Goal: Information Seeking & Learning: Learn about a topic

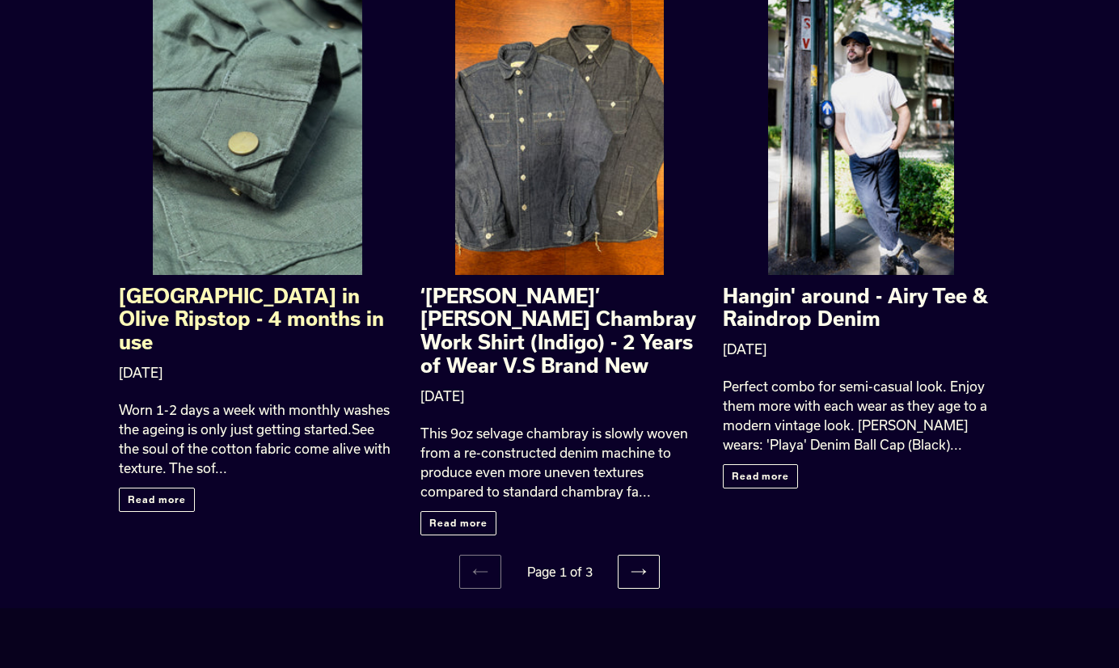
scroll to position [1956, 0]
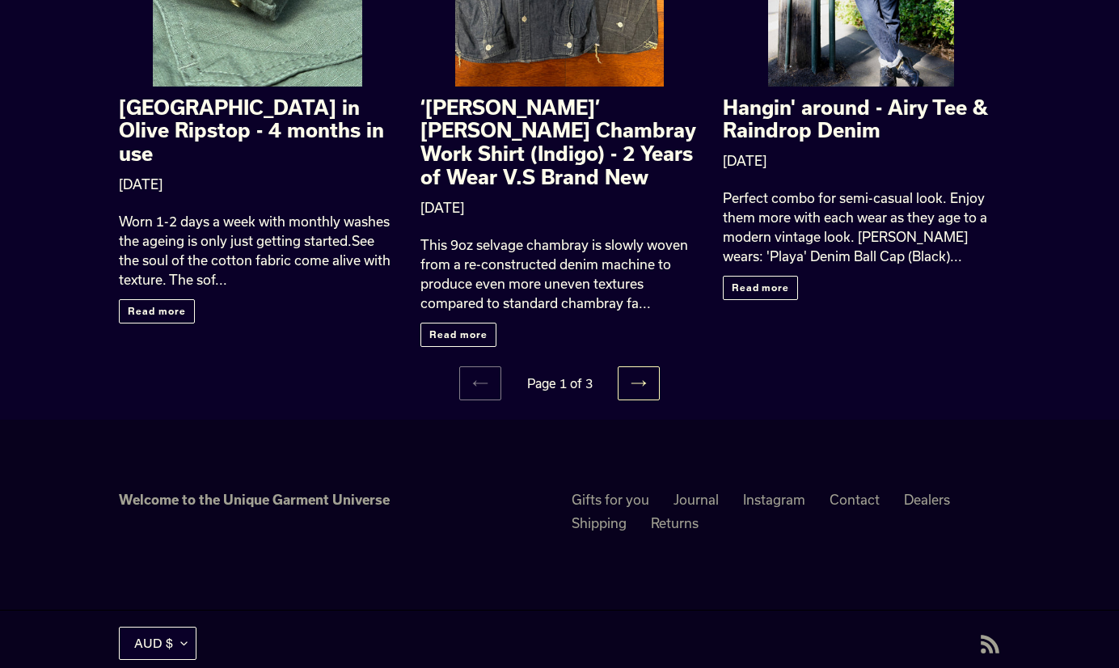
click at [640, 375] on icon at bounding box center [638, 383] width 16 height 16
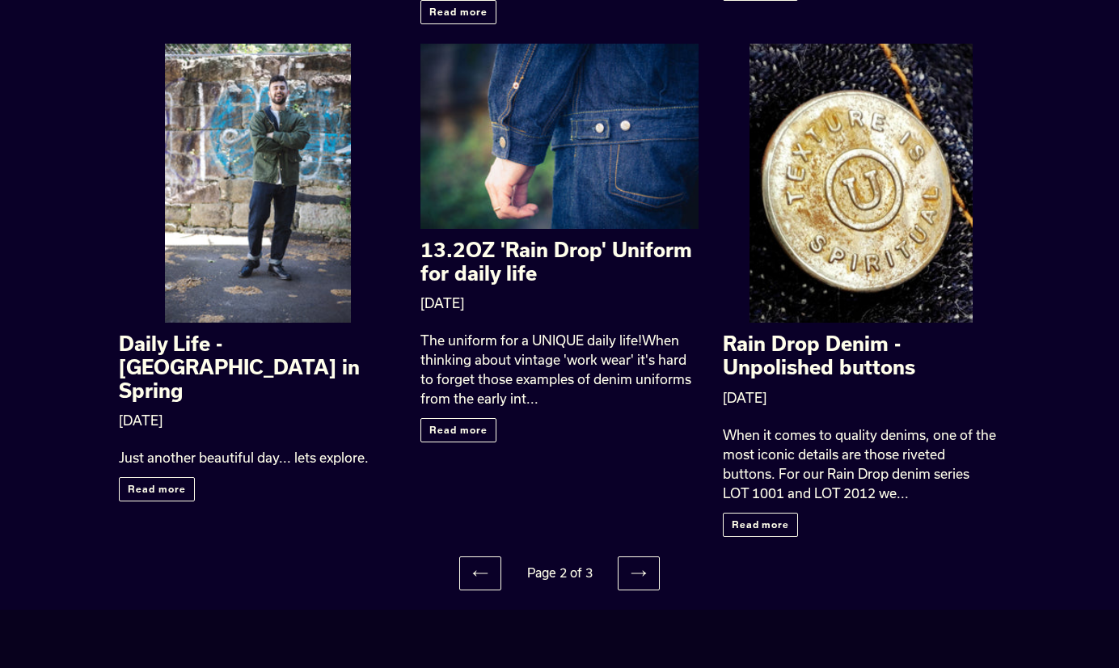
scroll to position [1777, 0]
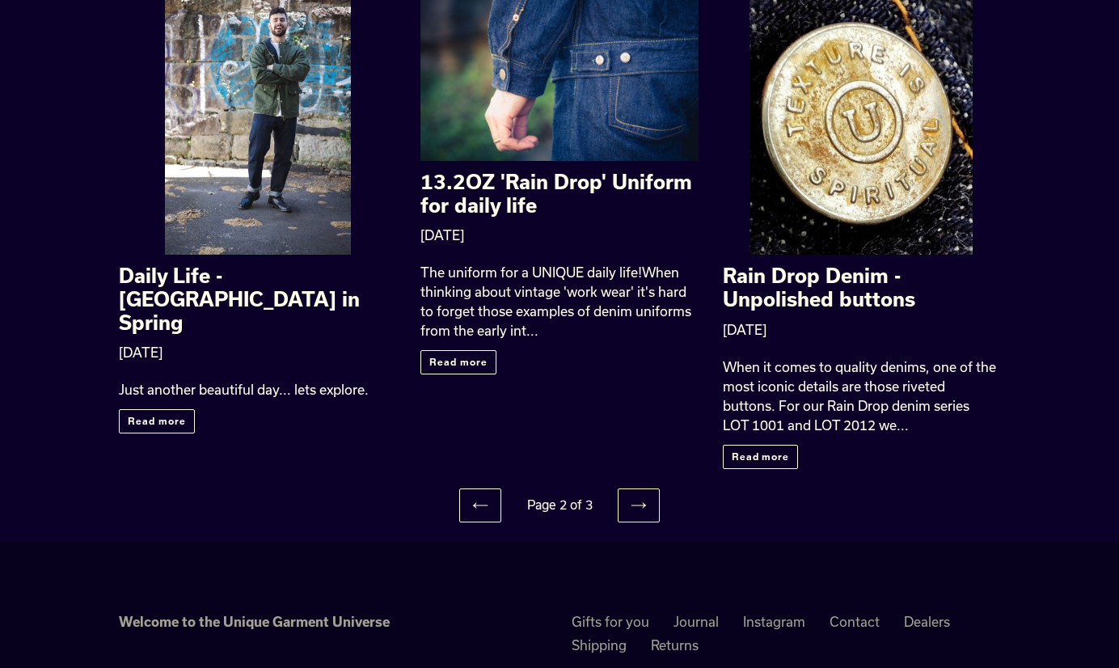
click at [639, 497] on icon at bounding box center [638, 505] width 16 height 16
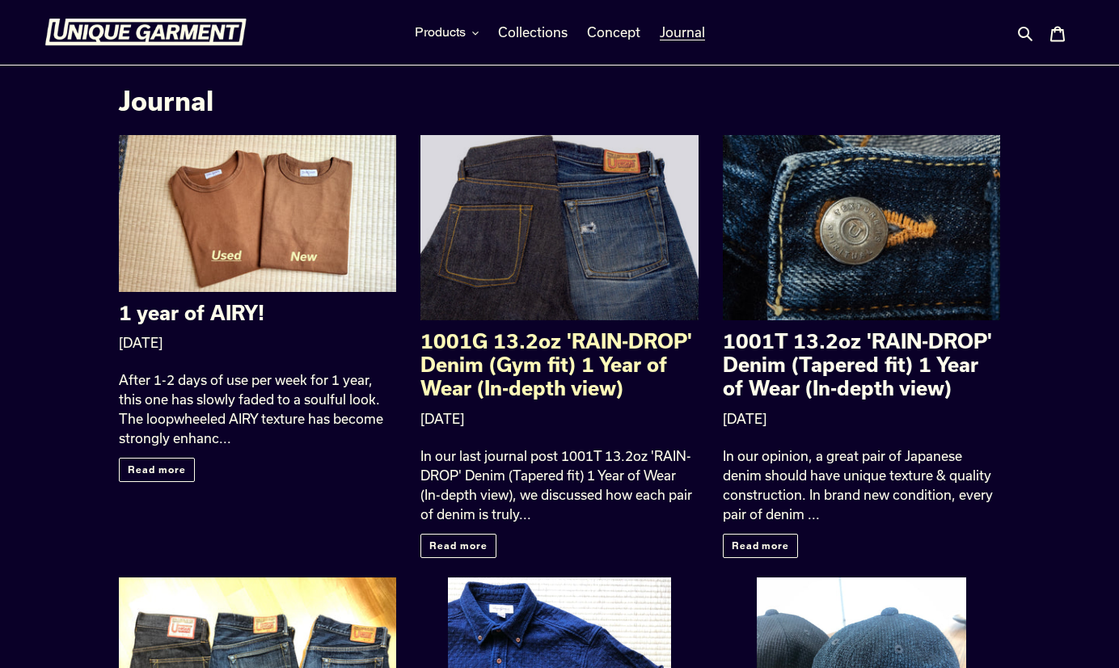
click at [622, 253] on div at bounding box center [558, 227] width 277 height 185
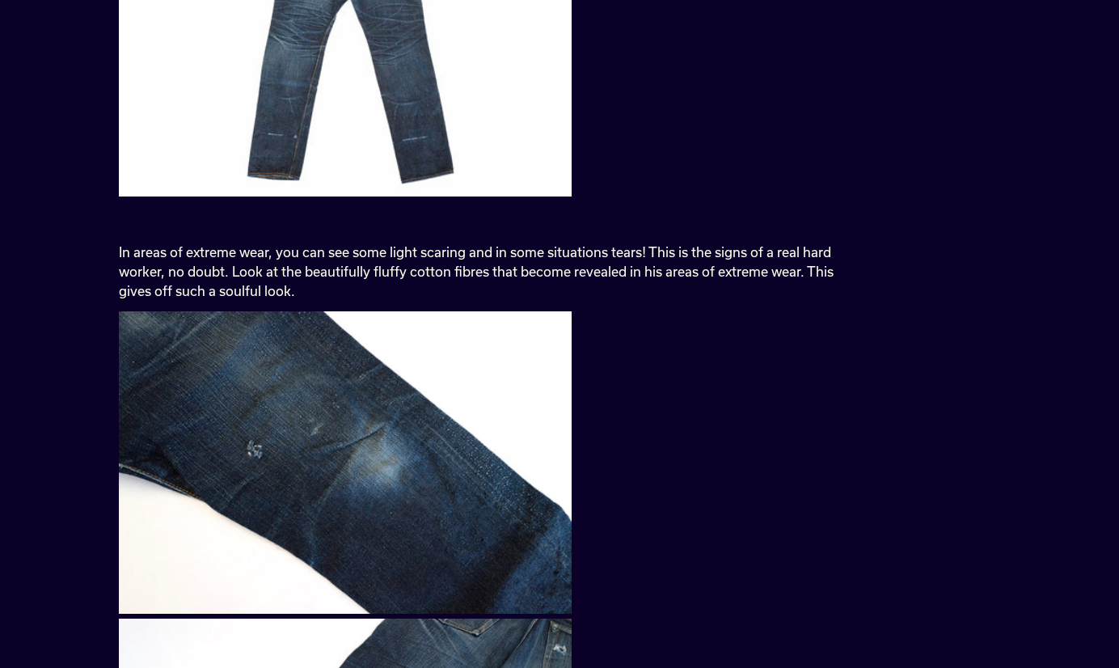
scroll to position [1266, 0]
